Goal: Task Accomplishment & Management: Manage account settings

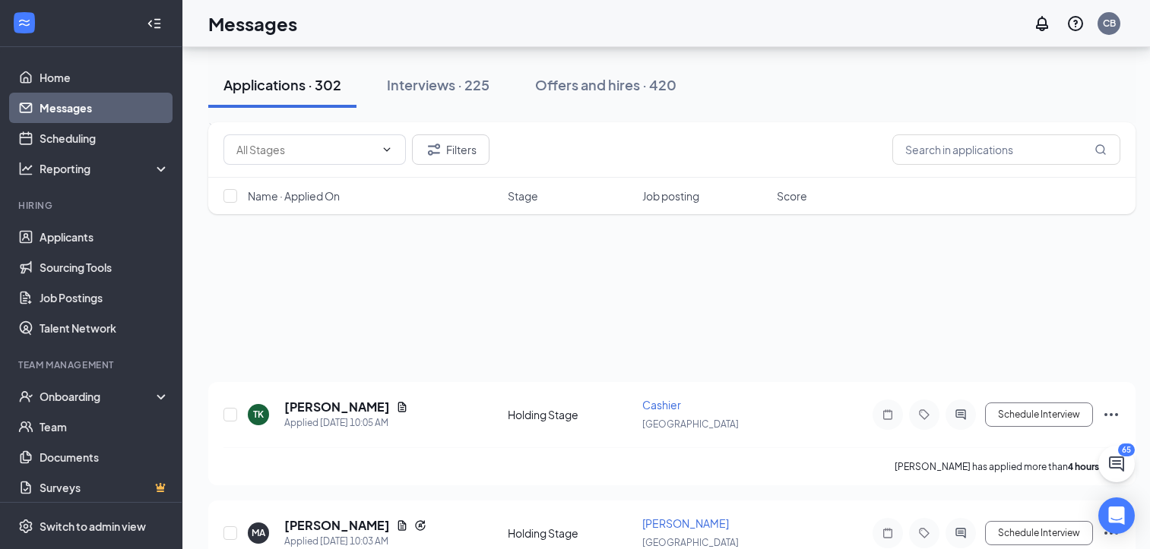
click at [62, 107] on link "Messages" at bounding box center [105, 108] width 130 height 30
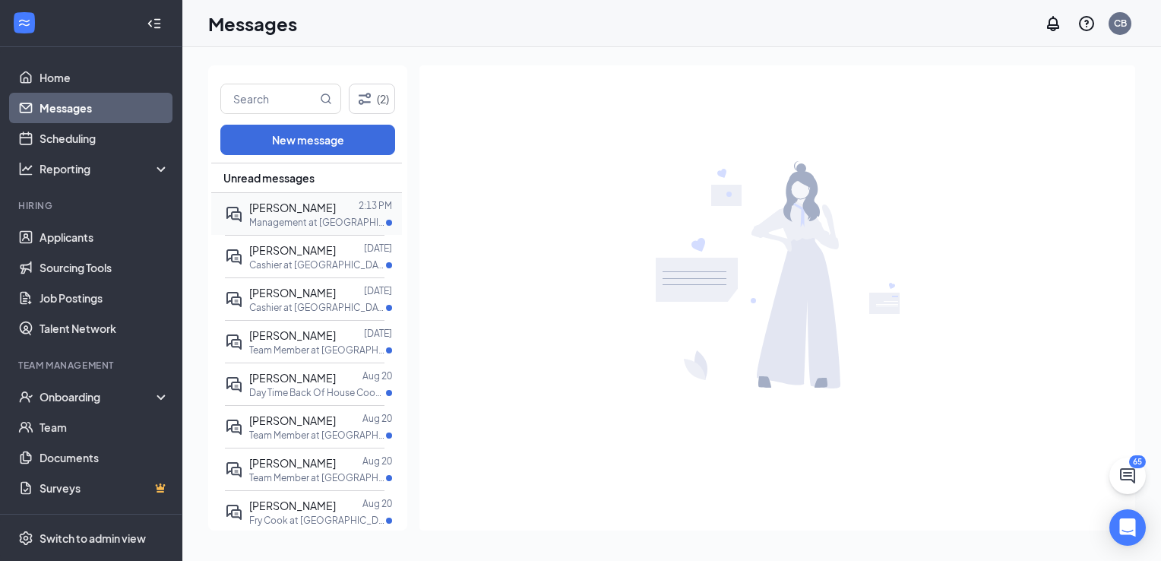
click at [327, 216] on p "Management at [GEOGRAPHIC_DATA]" at bounding box center [317, 222] width 137 height 13
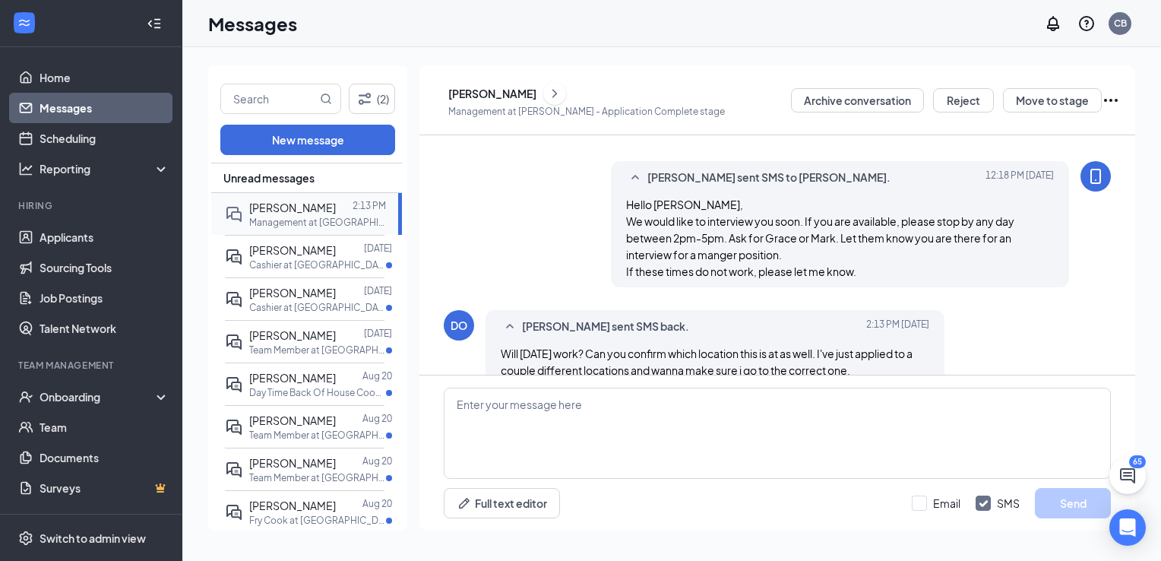
scroll to position [208, 0]
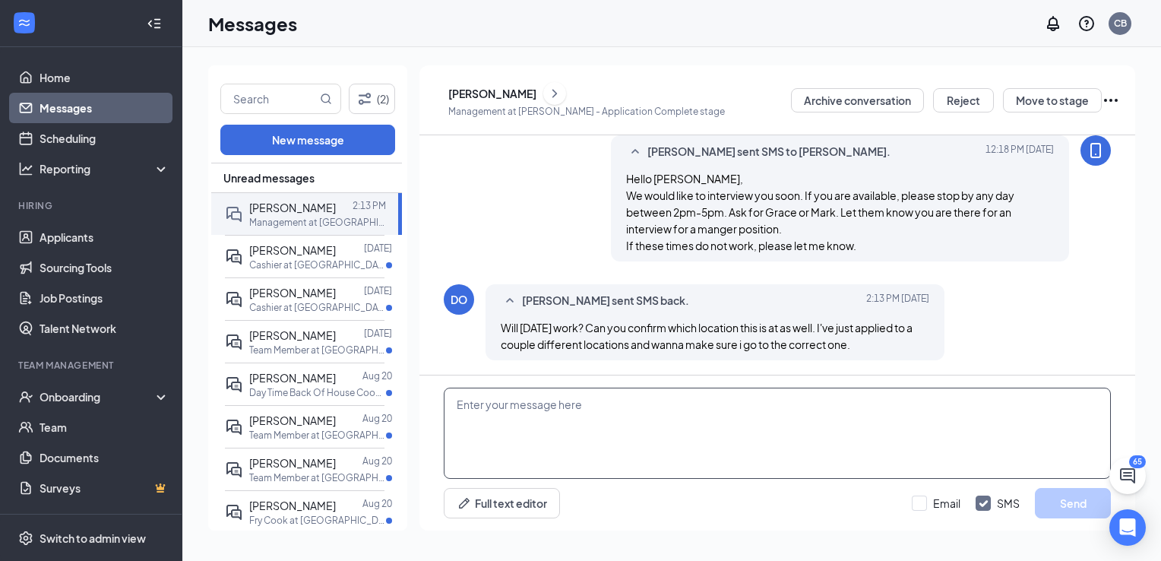
click at [539, 399] on textarea at bounding box center [777, 433] width 667 height 91
click at [458, 406] on textarea "[GEOGRAPHIC_DATA], [GEOGRAPHIC_DATA]" at bounding box center [777, 433] width 667 height 91
type textarea "[PERSON_NAME]'s Sherman, [GEOGRAPHIC_DATA]"
click at [1065, 505] on button "Send" at bounding box center [1073, 503] width 76 height 30
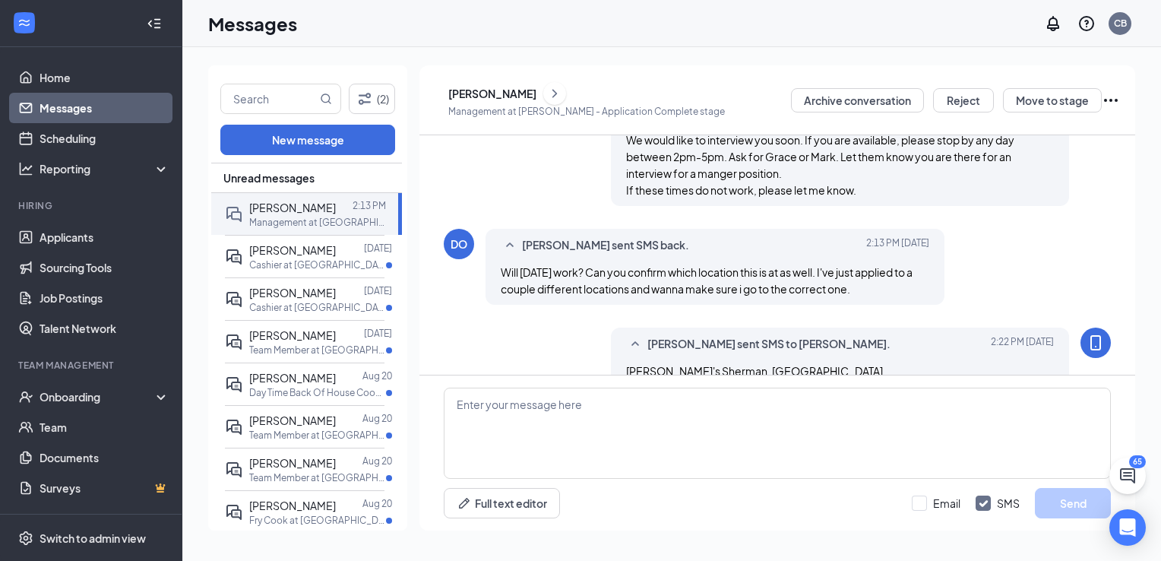
scroll to position [290, 0]
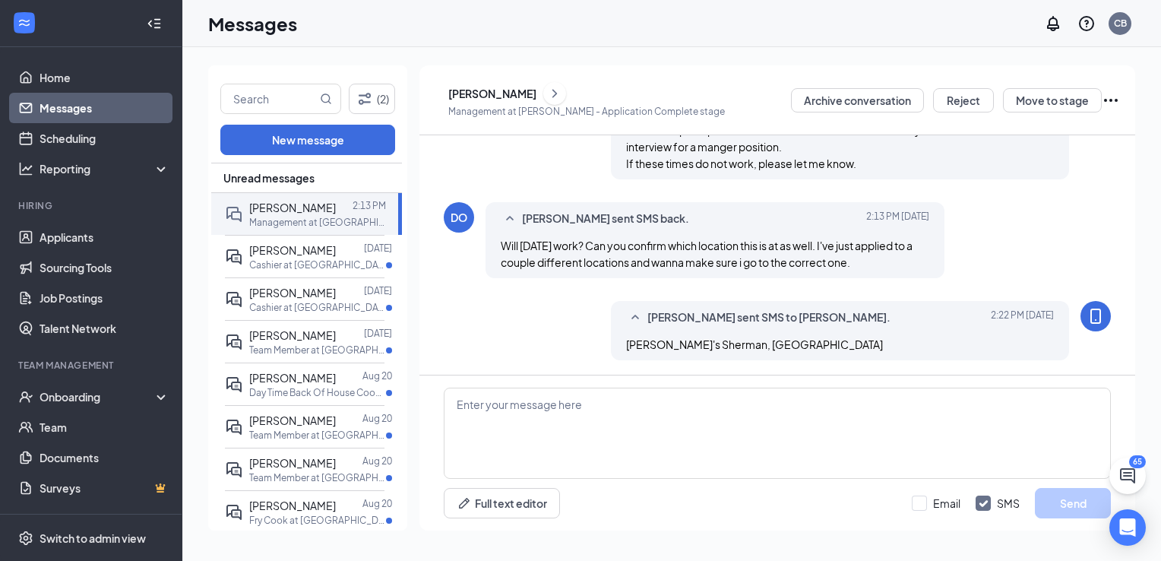
click at [524, 97] on div "[PERSON_NAME]" at bounding box center [492, 93] width 88 height 15
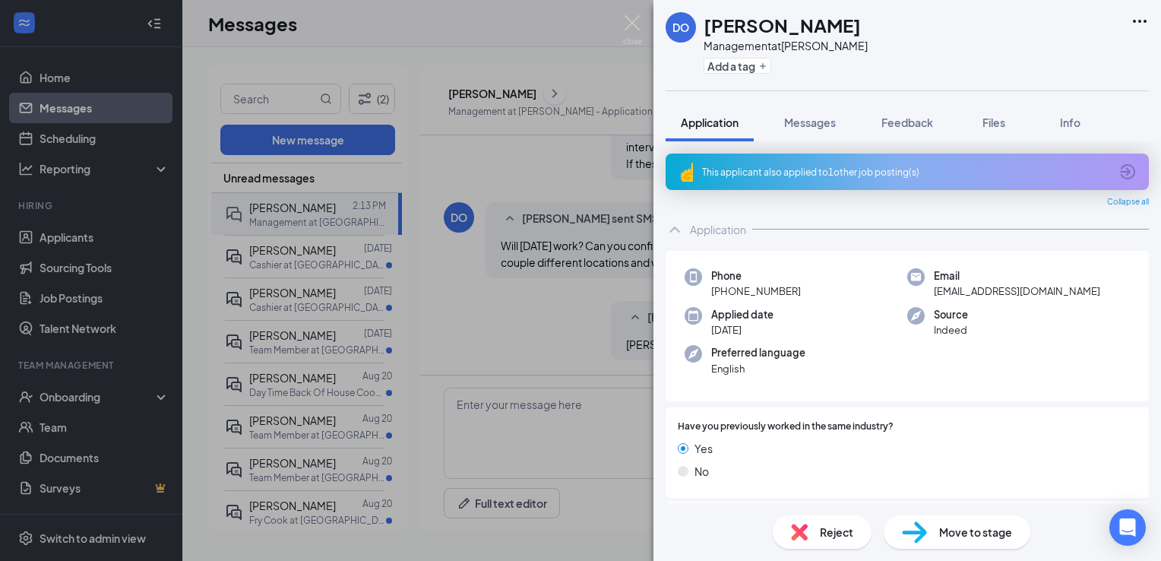
scroll to position [304, 0]
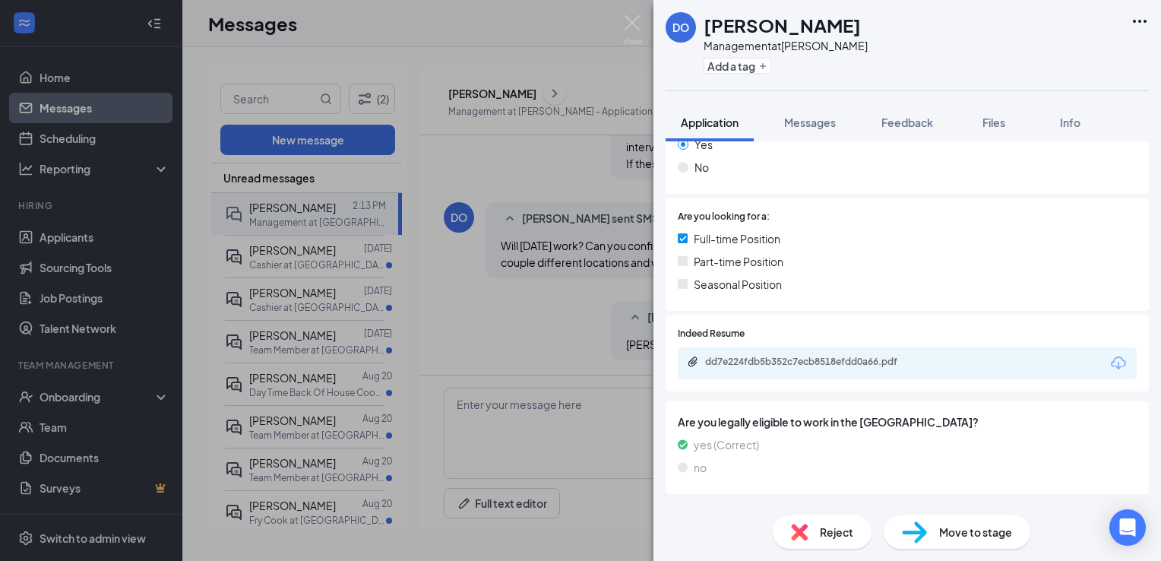
click at [808, 371] on div "dd7e224fdb5b352c7ecb8518efdd0a66.pdf" at bounding box center [907, 363] width 459 height 32
click at [823, 359] on div "dd7e224fdb5b352c7ecb8518efdd0a66.pdf" at bounding box center [811, 362] width 213 height 12
click at [797, 126] on span "Messages" at bounding box center [810, 122] width 52 height 14
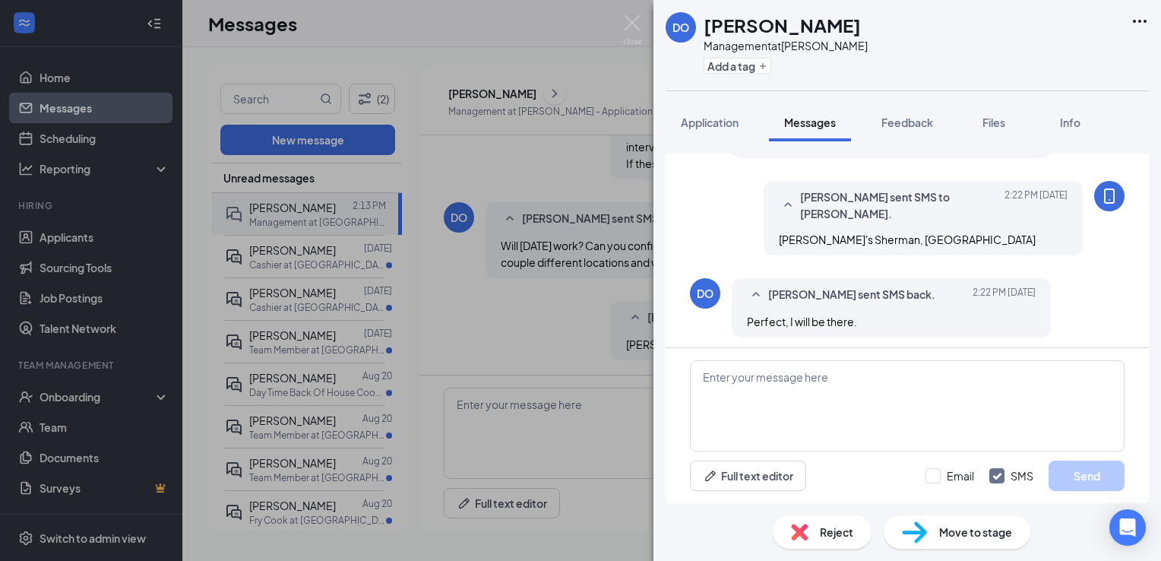
scroll to position [512, 0]
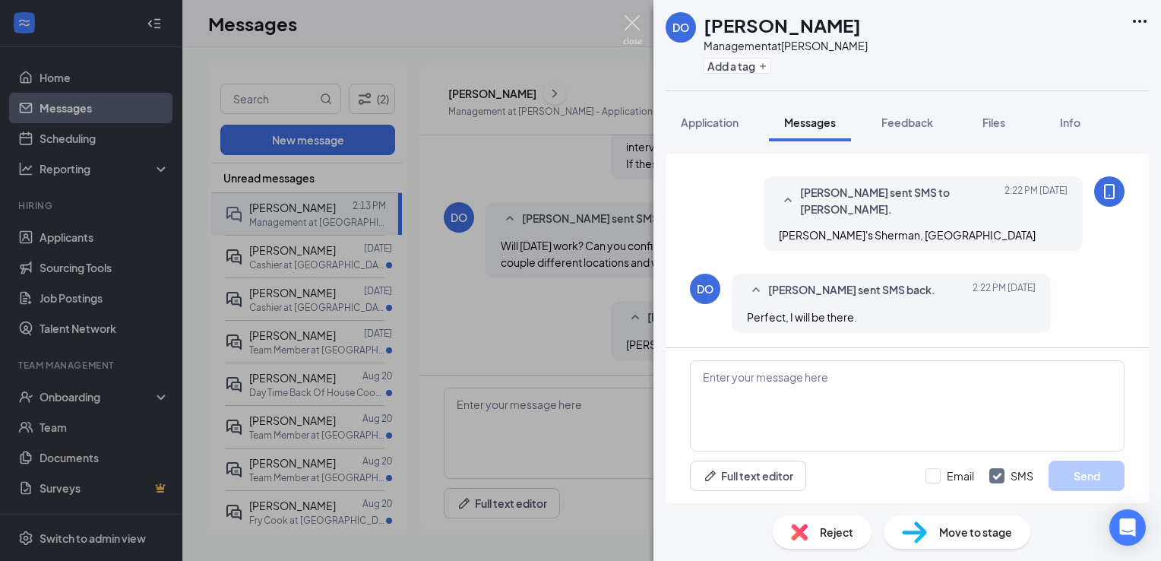
click at [641, 29] on img at bounding box center [632, 30] width 19 height 30
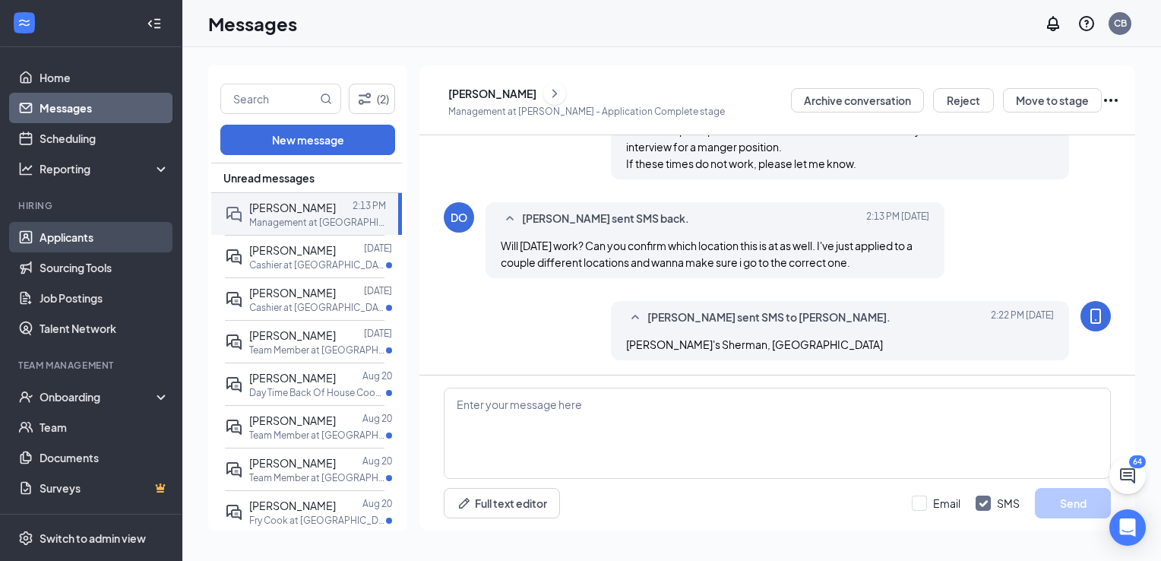
click at [86, 246] on link "Applicants" at bounding box center [105, 237] width 130 height 30
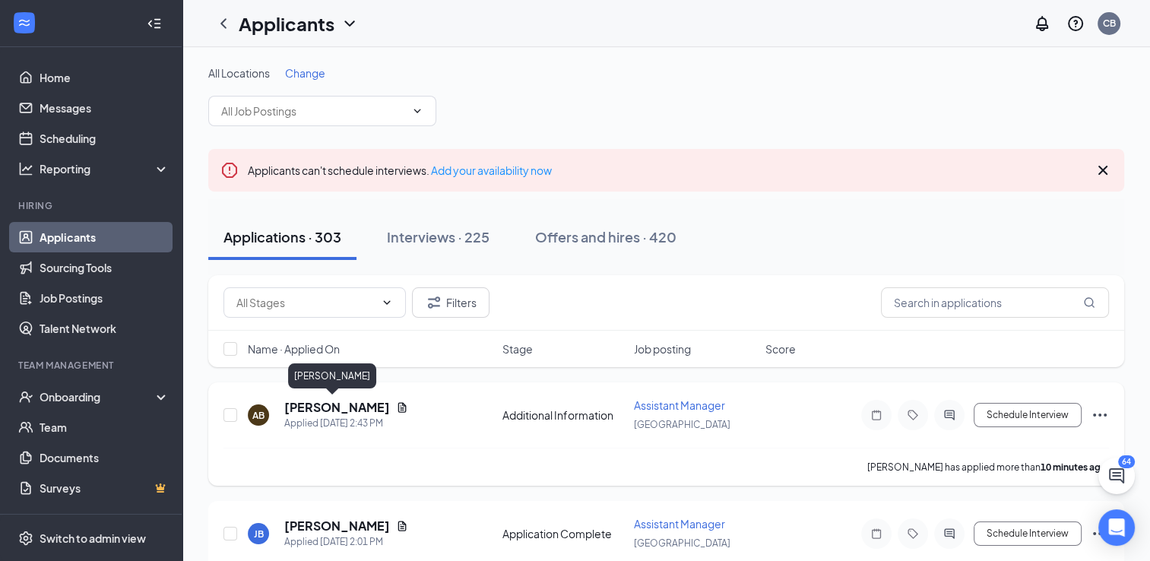
click at [324, 404] on h5 "[PERSON_NAME]" at bounding box center [337, 407] width 106 height 17
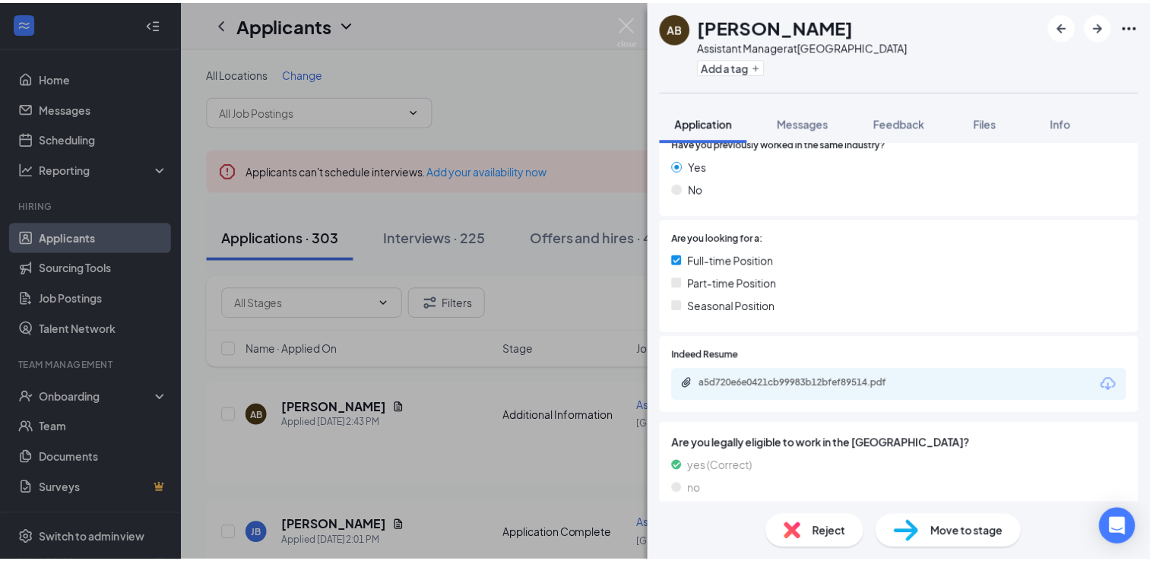
scroll to position [283, 0]
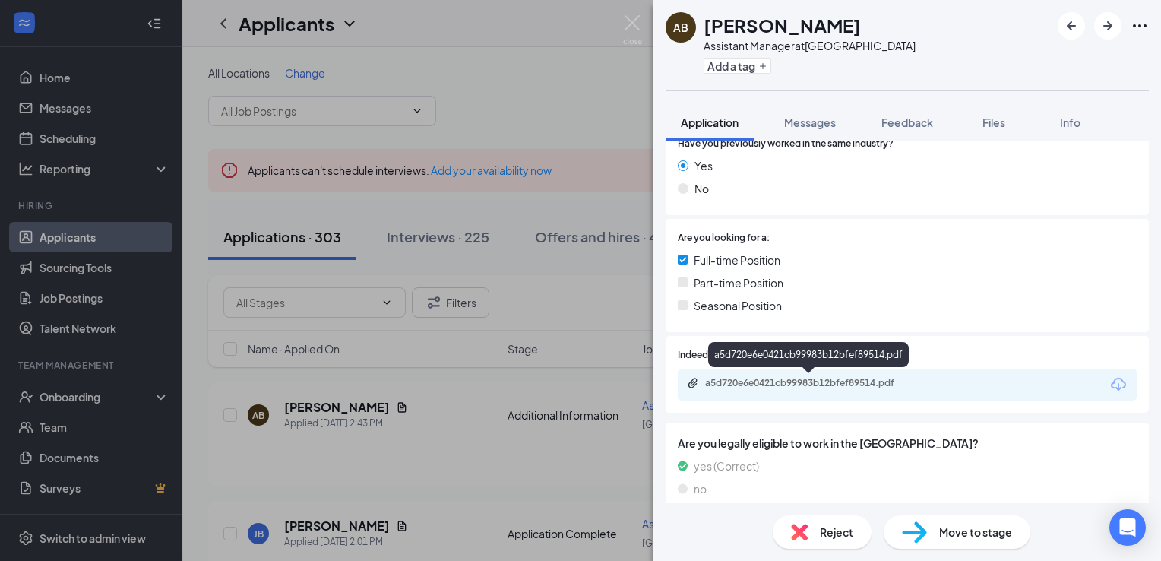
click at [789, 386] on div "a5d720e6e0421cb99983b12bfef89514.pdf" at bounding box center [811, 383] width 213 height 12
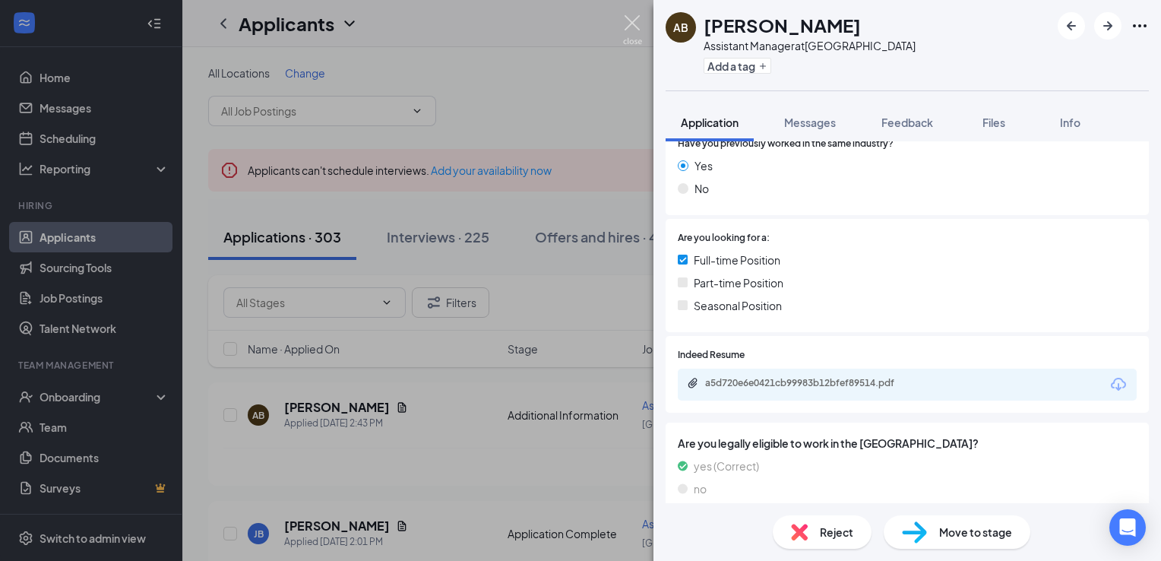
click at [634, 25] on img at bounding box center [632, 30] width 19 height 30
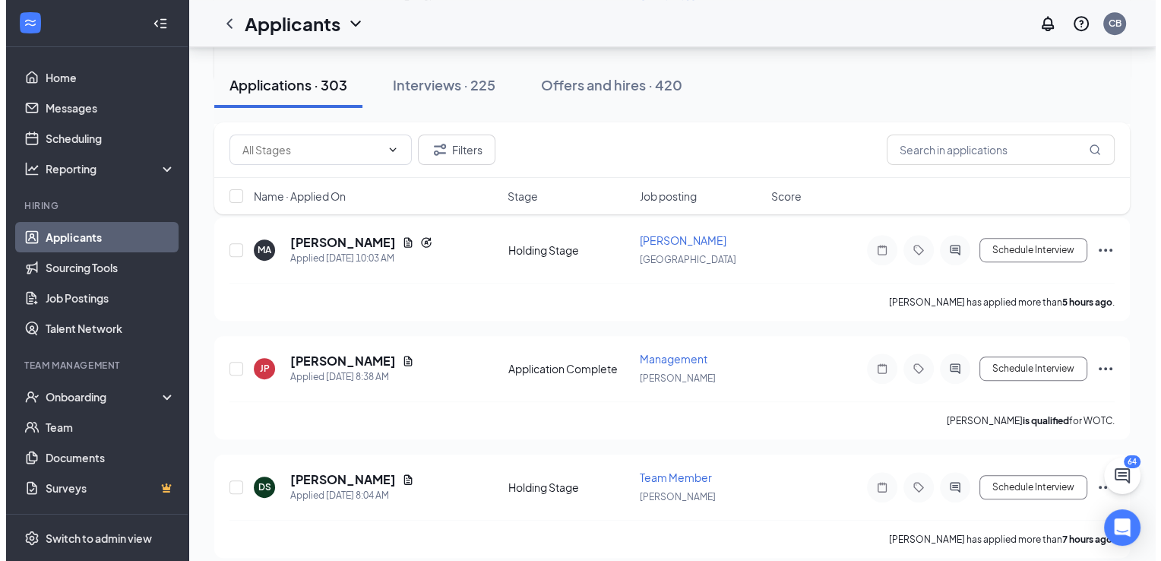
scroll to position [760, 0]
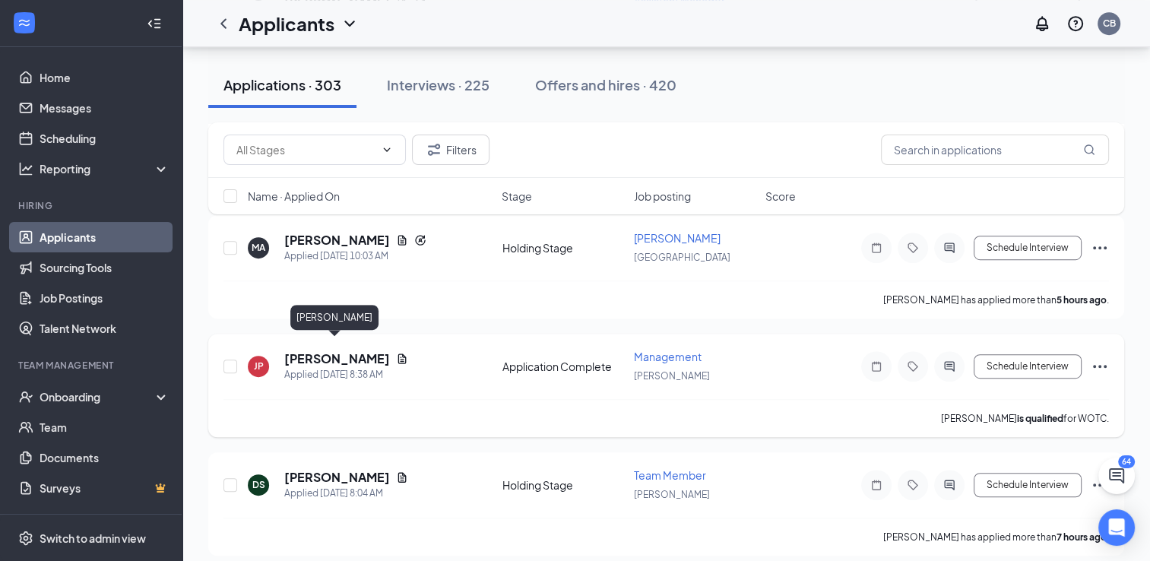
click at [344, 350] on h5 "[PERSON_NAME]" at bounding box center [337, 358] width 106 height 17
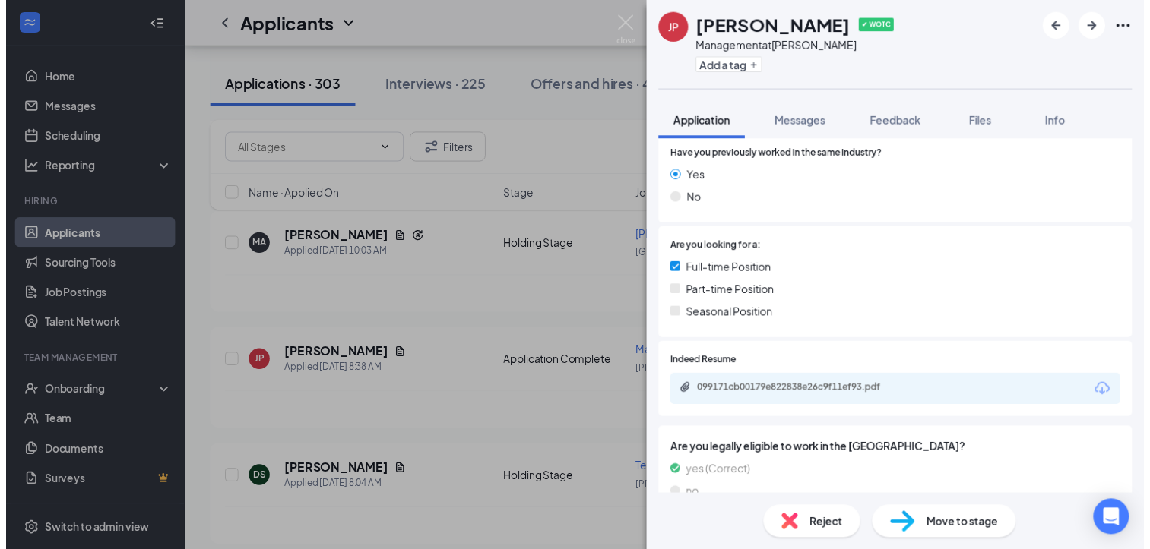
scroll to position [304, 0]
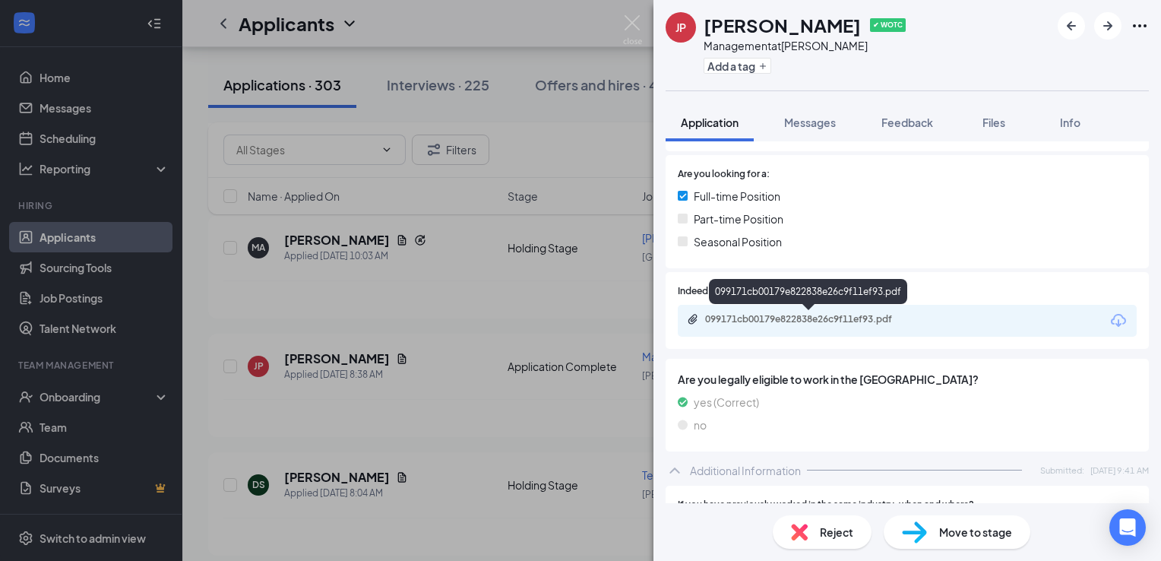
click at [833, 319] on div "099171cb00179e822838e26c9f11ef93.pdf" at bounding box center [811, 319] width 213 height 12
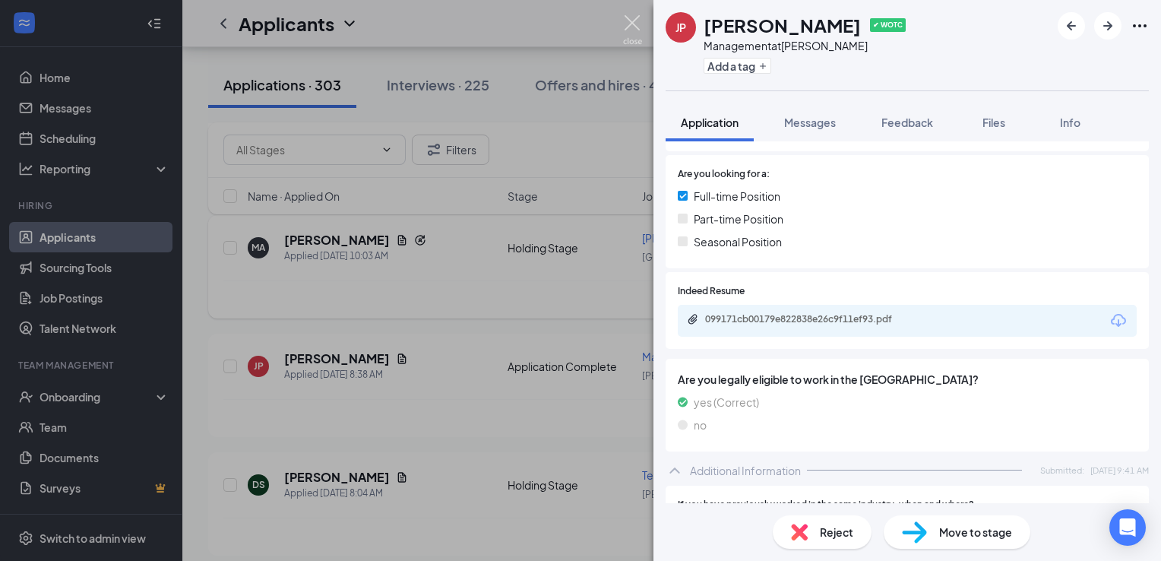
drag, startPoint x: 631, startPoint y: 23, endPoint x: 406, endPoint y: 293, distance: 352.3
click at [631, 23] on img at bounding box center [632, 30] width 19 height 30
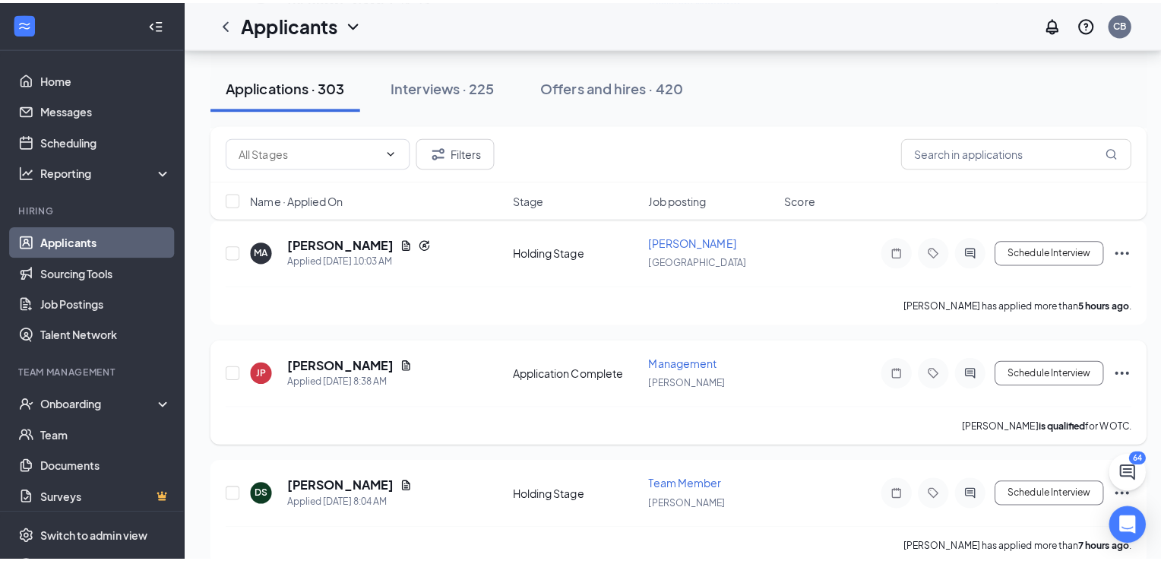
scroll to position [912, 0]
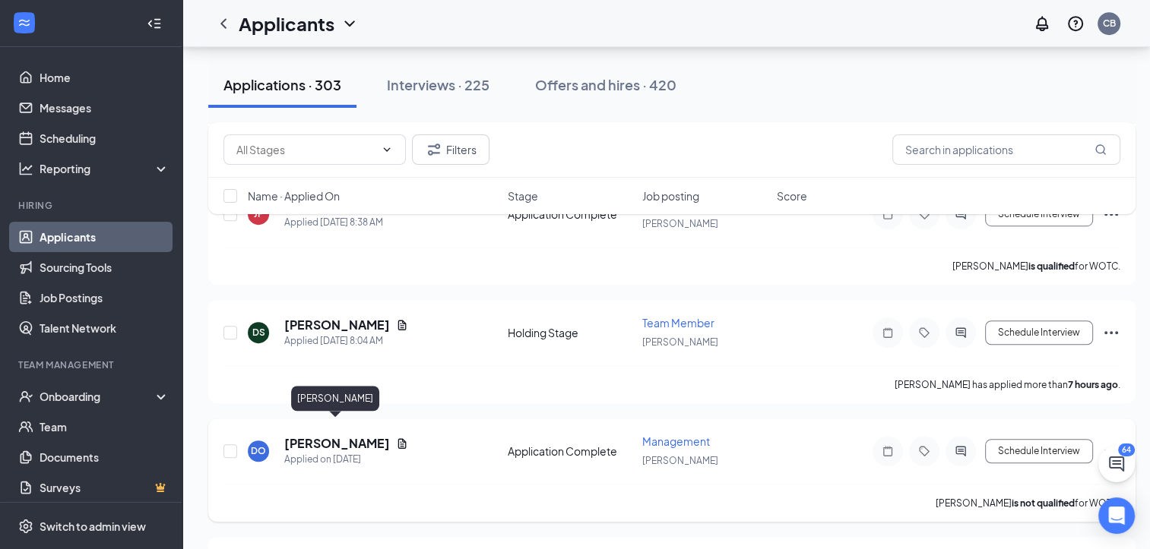
click at [342, 435] on h5 "[PERSON_NAME]" at bounding box center [337, 443] width 106 height 17
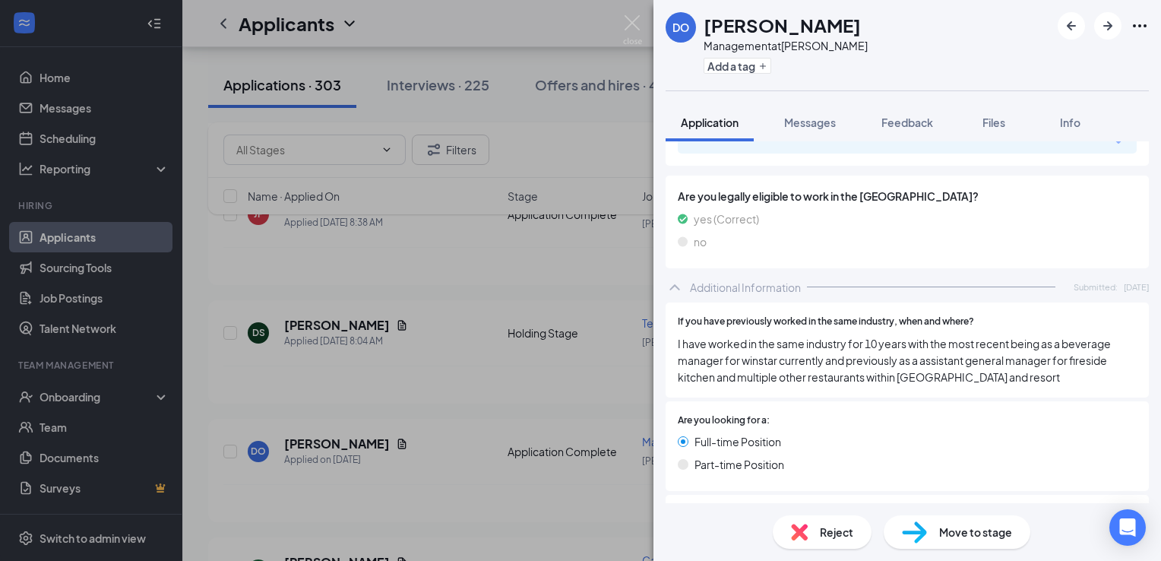
scroll to position [226, 0]
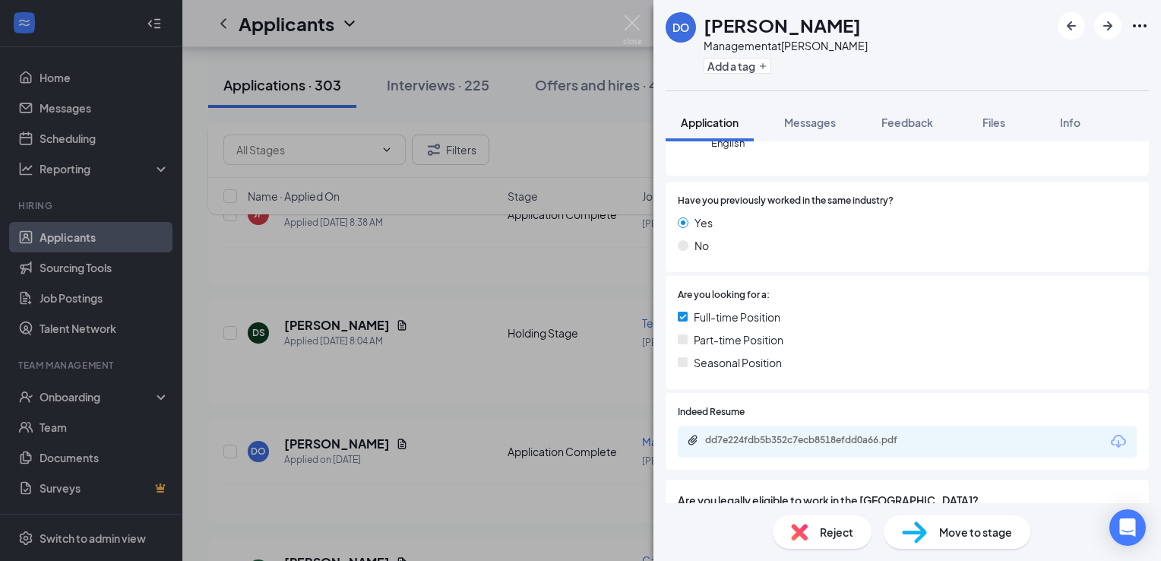
click at [797, 432] on div "dd7e224fdb5b352c7ecb8518efdd0a66.pdf" at bounding box center [907, 442] width 459 height 32
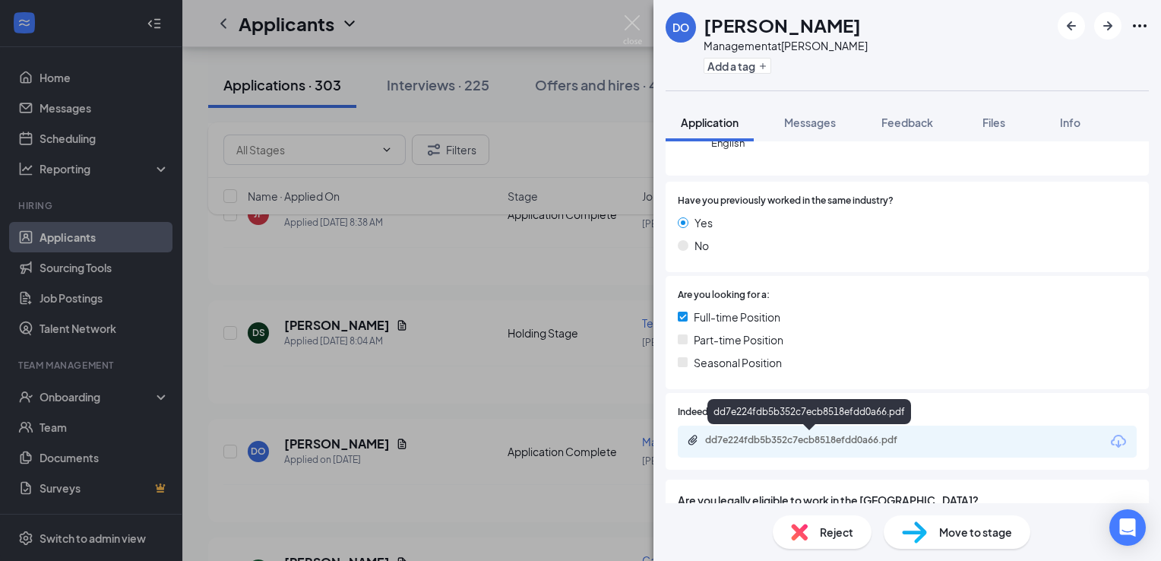
click at [795, 439] on div "dd7e224fdb5b352c7ecb8518efdd0a66.pdf" at bounding box center [811, 440] width 213 height 12
